Goal: Communication & Community: Ask a question

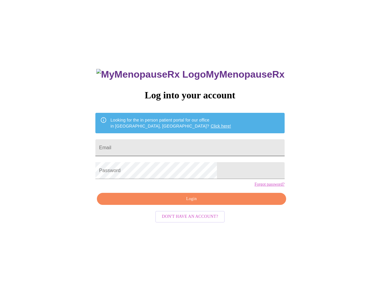
click at [166, 142] on input "Email" at bounding box center [189, 147] width 189 height 17
type input "[EMAIL_ADDRESS][DOMAIN_NAME]"
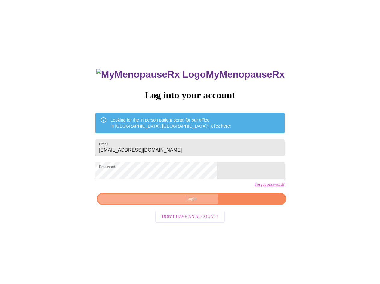
click at [162, 203] on span "Login" at bounding box center [191, 199] width 175 height 8
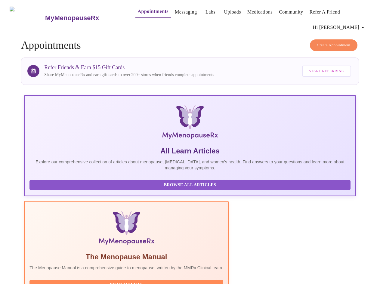
click at [175, 10] on link "Messaging" at bounding box center [186, 12] width 22 height 8
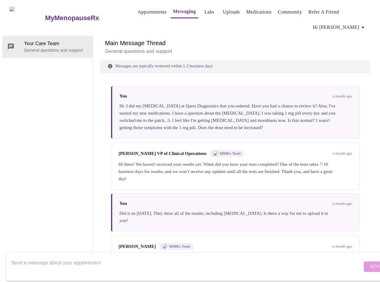
scroll to position [189, 0]
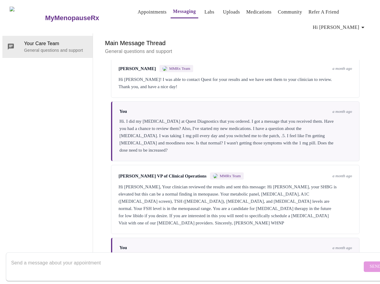
click at [20, 257] on textarea "Send a message about your appointment" at bounding box center [186, 266] width 351 height 19
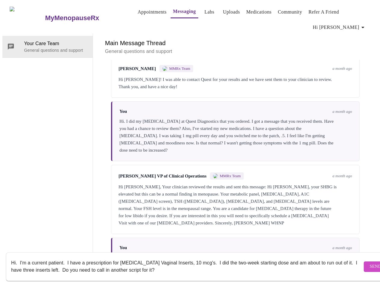
click at [97, 264] on textarea "Hi. I'm a current patient. I have a prescription for [MEDICAL_DATA] Vaginal Ins…" at bounding box center [186, 266] width 351 height 19
type textarea "Hi. I'm a current patient. I have a prescription for [MEDICAL_DATA] Vaginal Ins…"
click at [364, 262] on button "Send" at bounding box center [375, 267] width 23 height 11
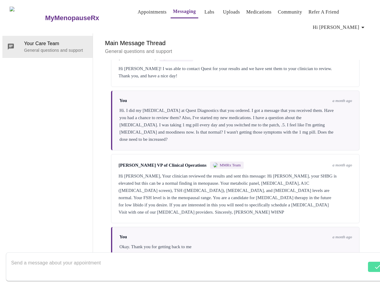
scroll to position [232, 0]
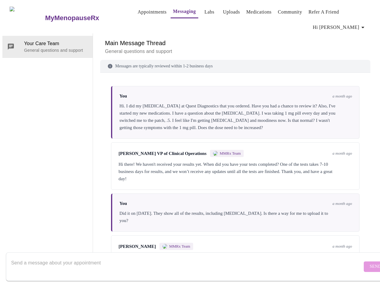
scroll to position [232, 0]
